Goal: Information Seeking & Learning: Learn about a topic

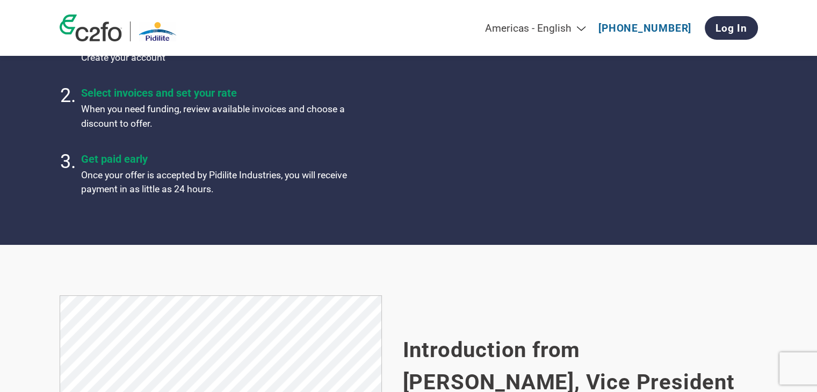
scroll to position [698, 0]
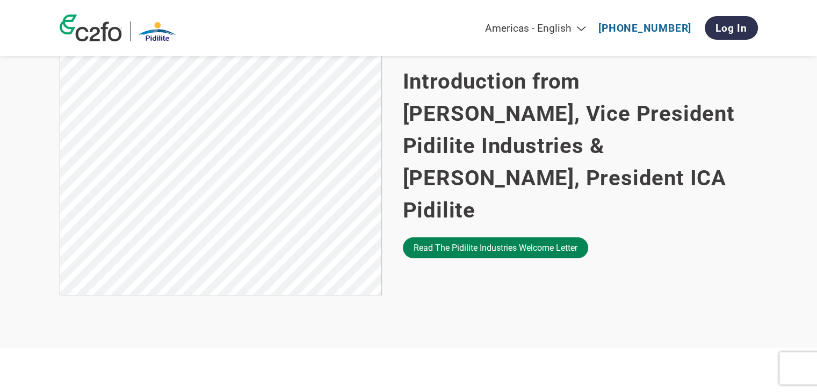
click at [499, 237] on link "Read the Pidilite Industries welcome letter" at bounding box center [495, 247] width 185 height 21
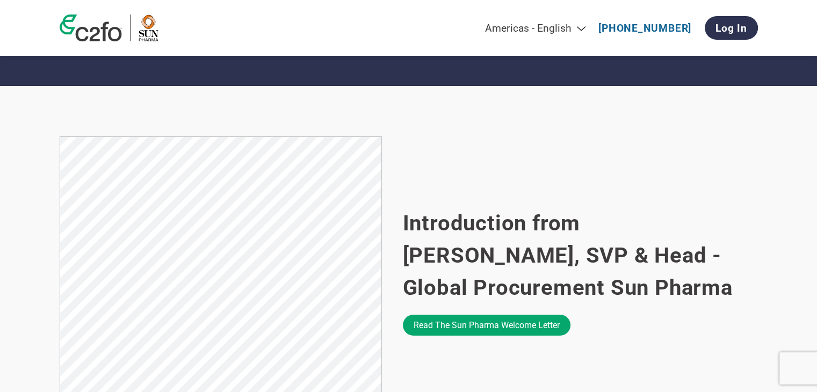
scroll to position [698, 0]
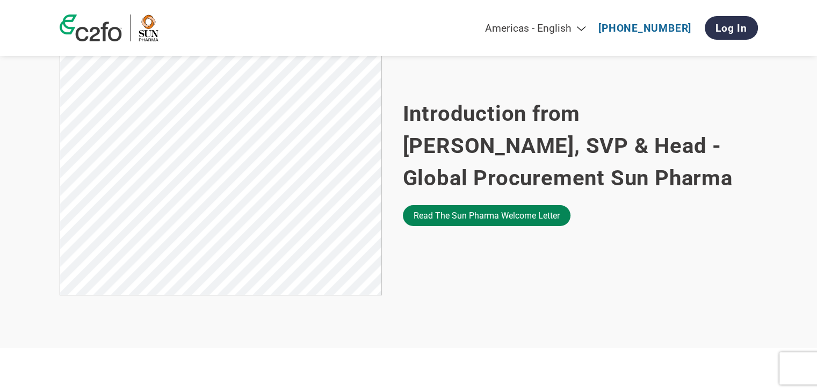
click at [524, 215] on link "Read the Sun Pharma welcome letter" at bounding box center [487, 215] width 168 height 21
click at [543, 222] on link "Read the Sun Pharma welcome letter" at bounding box center [487, 215] width 168 height 21
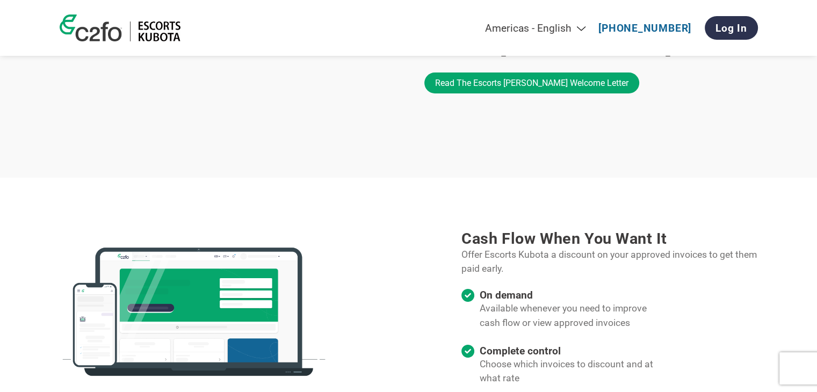
scroll to position [698, 0]
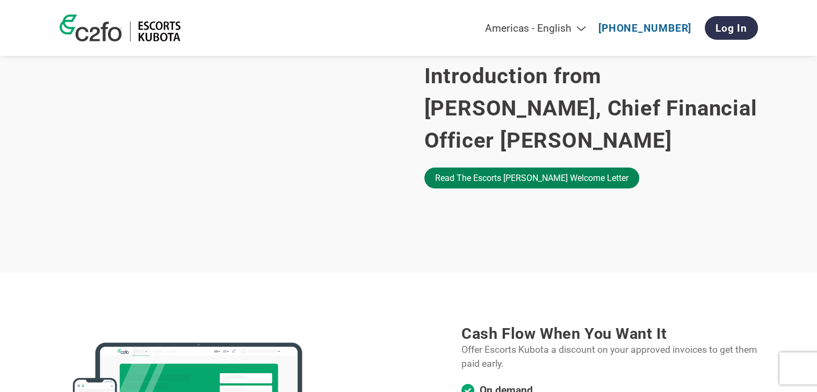
click at [503, 188] on link "Read the Escorts [PERSON_NAME] welcome letter" at bounding box center [531, 178] width 215 height 21
